Goal: Check status: Check status

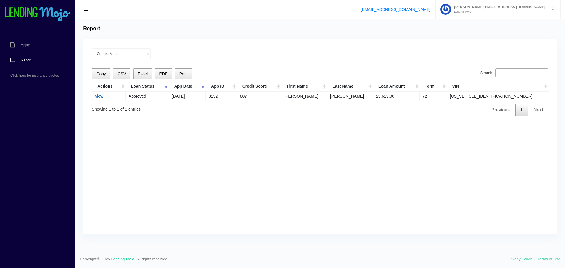
click at [101, 98] on link "view" at bounding box center [99, 96] width 8 height 5
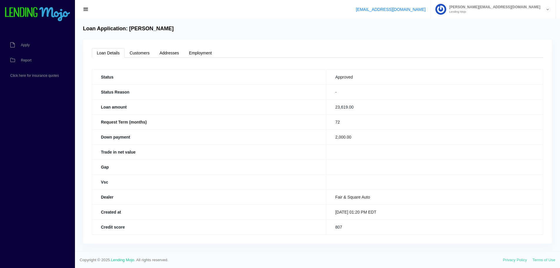
scroll to position [1, 0]
click at [139, 51] on link "Customers" at bounding box center [140, 51] width 30 height 9
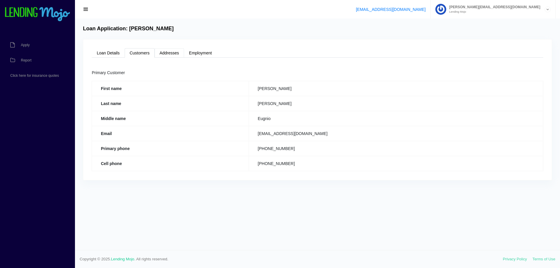
scroll to position [0, 0]
click at [164, 53] on link "Addresses" at bounding box center [169, 52] width 29 height 9
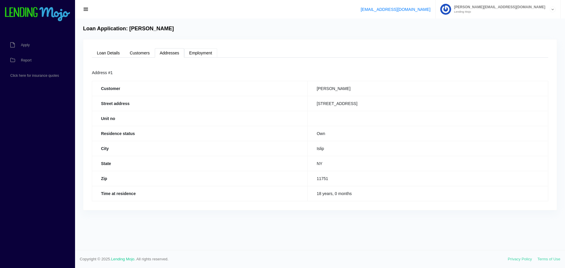
click at [191, 53] on link "Employment" at bounding box center [200, 52] width 33 height 9
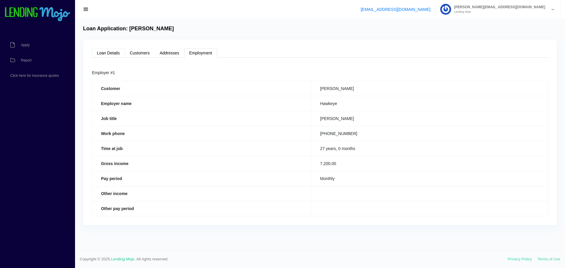
click at [110, 56] on link "Loan Details" at bounding box center [108, 52] width 33 height 9
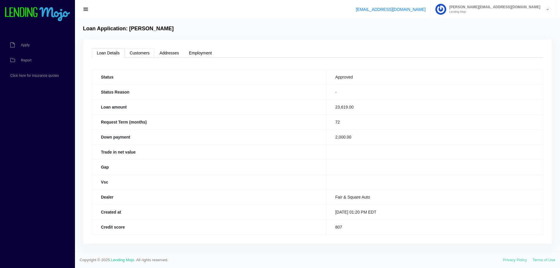
click at [128, 51] on link "Customers" at bounding box center [140, 52] width 30 height 9
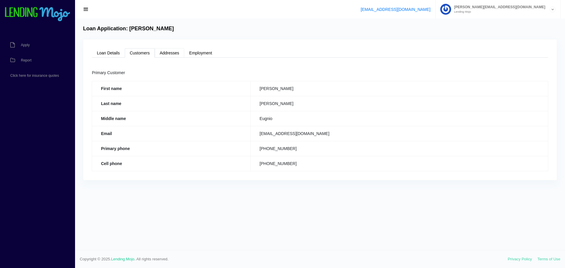
click at [167, 48] on link "Addresses" at bounding box center [169, 52] width 29 height 9
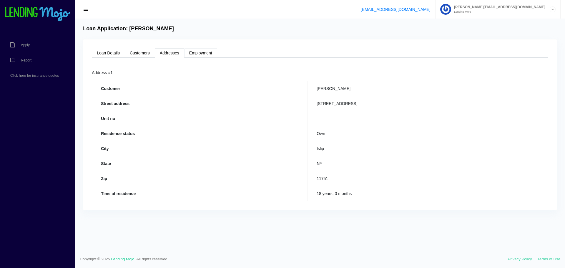
click at [191, 55] on link "Employment" at bounding box center [200, 52] width 33 height 9
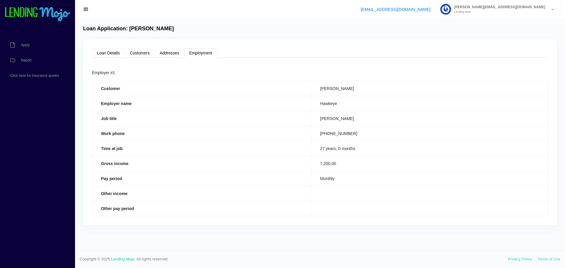
click at [114, 54] on link "Loan Details" at bounding box center [108, 52] width 33 height 9
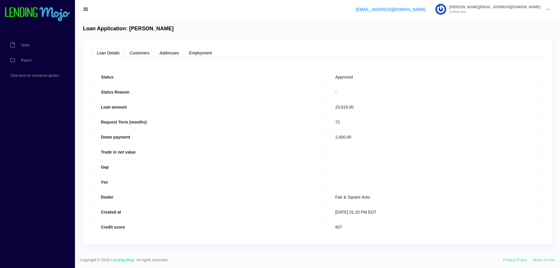
click at [136, 58] on div "Loan Details Customers Addresses Employment Status Approved Status Reason - Loa…" at bounding box center [317, 141] width 469 height 204
click at [146, 53] on link "Customers" at bounding box center [140, 52] width 30 height 9
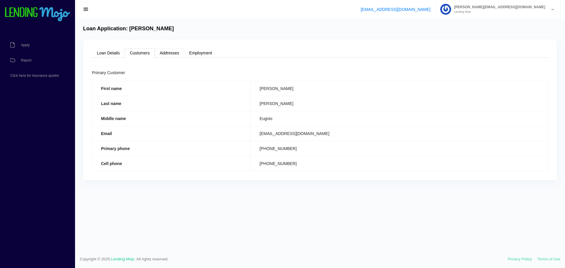
click at [162, 56] on link "Addresses" at bounding box center [169, 52] width 29 height 9
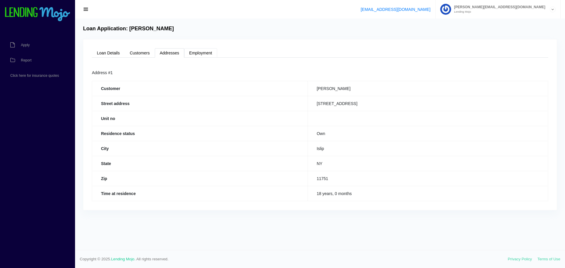
click at [195, 54] on link "Employment" at bounding box center [200, 52] width 33 height 9
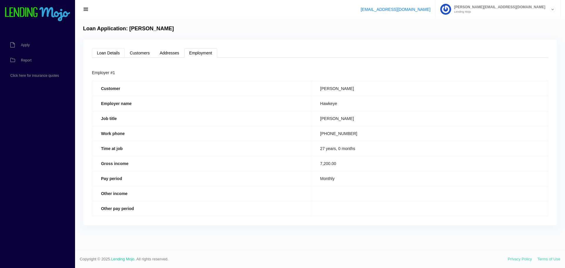
click at [113, 56] on link "Loan Details" at bounding box center [108, 52] width 33 height 9
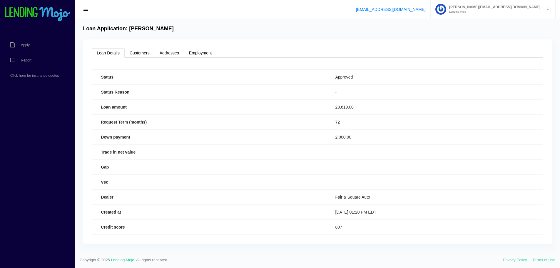
scroll to position [1, 0]
